Goal: Information Seeking & Learning: Find specific fact

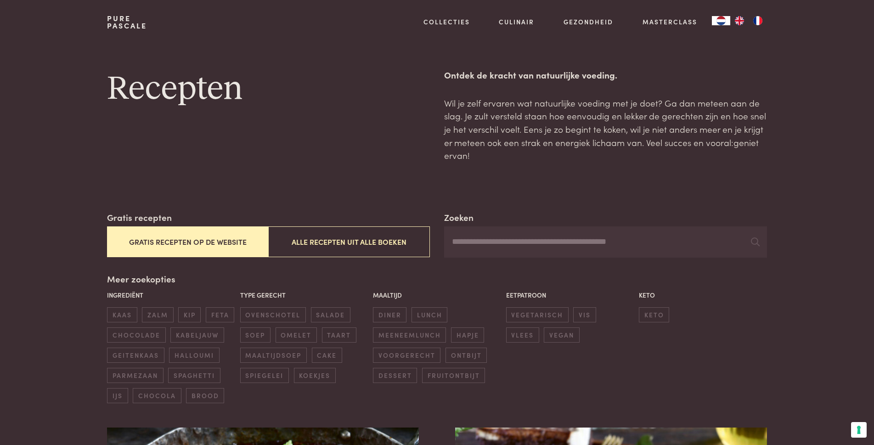
click at [463, 247] on input "Zoeken" at bounding box center [605, 242] width 323 height 31
click at [353, 247] on button "Alle recepten uit alle boeken" at bounding box center [348, 242] width 161 height 31
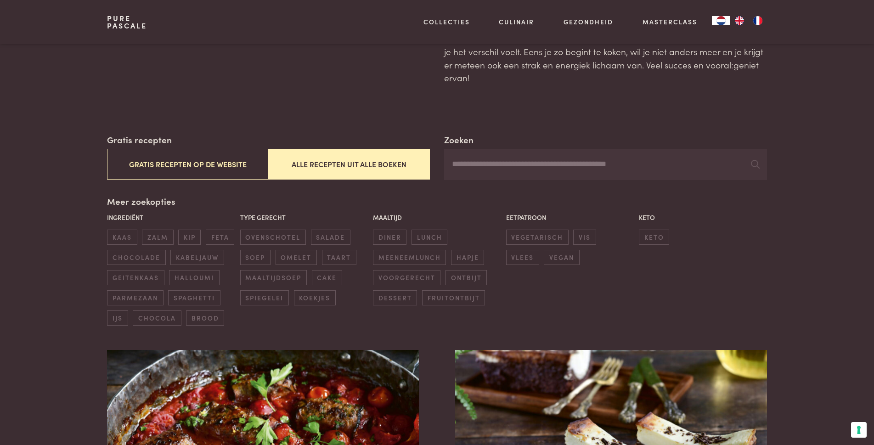
scroll to position [73, 0]
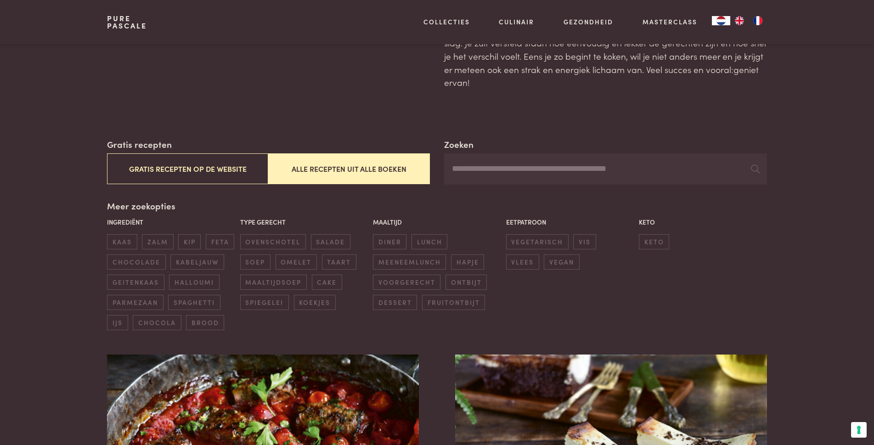
click at [465, 173] on input "Zoeken" at bounding box center [605, 168] width 323 height 31
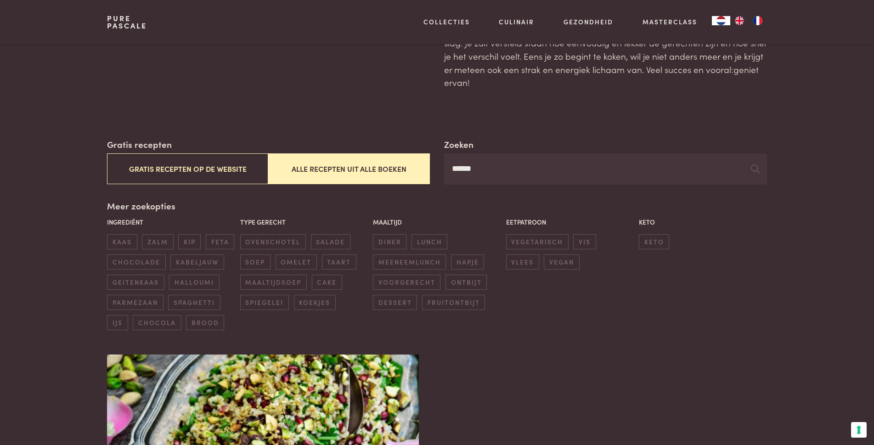
type input "******"
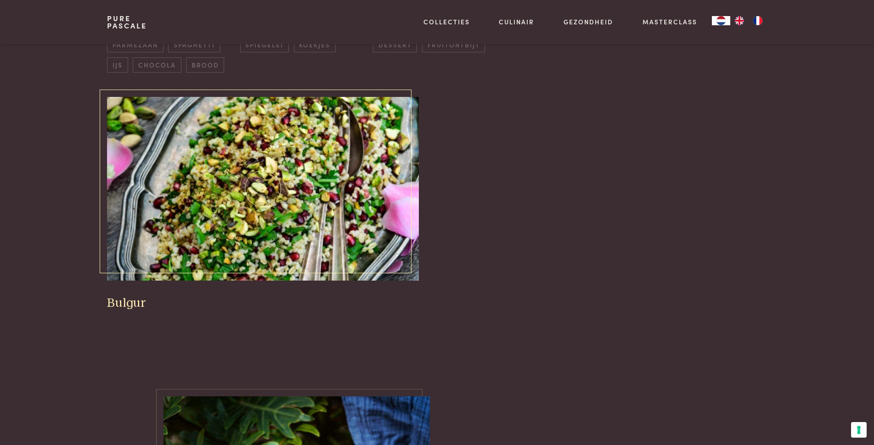
scroll to position [441, 0]
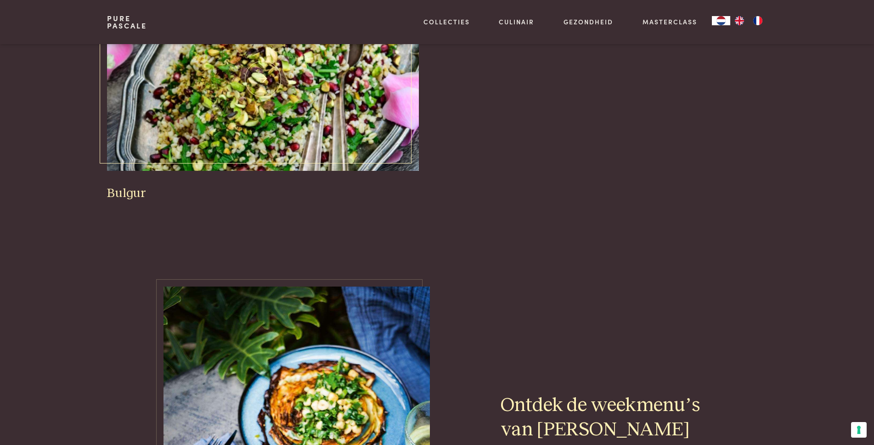
click at [354, 120] on img at bounding box center [263, 79] width 312 height 184
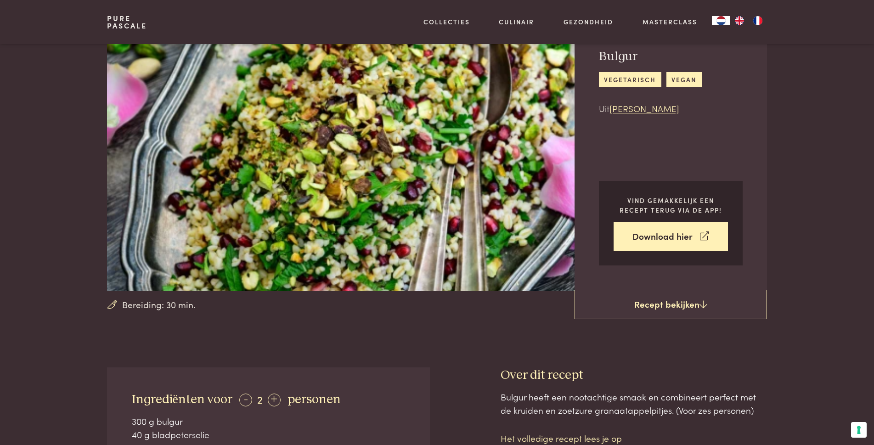
scroll to position [46, 0]
